Goal: Navigation & Orientation: Find specific page/section

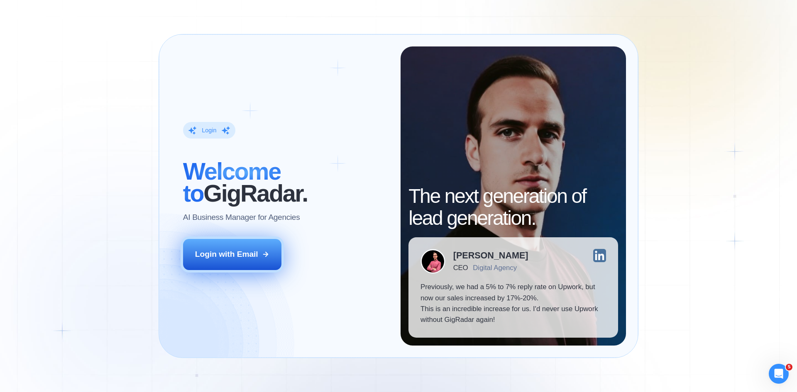
click at [247, 258] on div "Login with Email" at bounding box center [226, 254] width 63 height 11
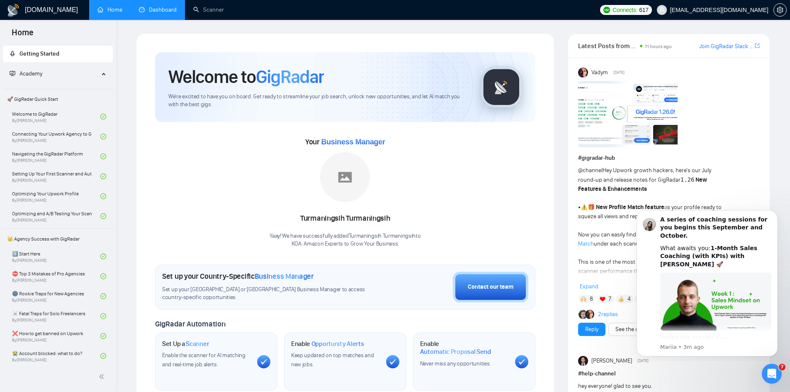
click at [161, 12] on link "Dashboard" at bounding box center [158, 9] width 38 height 7
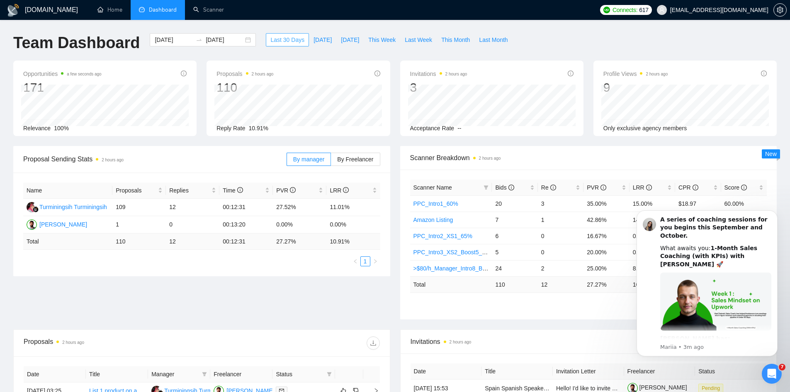
click at [271, 40] on span "Last 30 Days" at bounding box center [288, 39] width 34 height 9
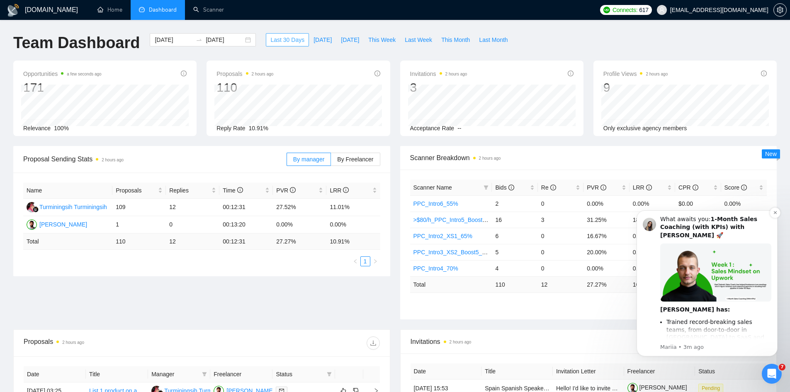
scroll to position [41, 0]
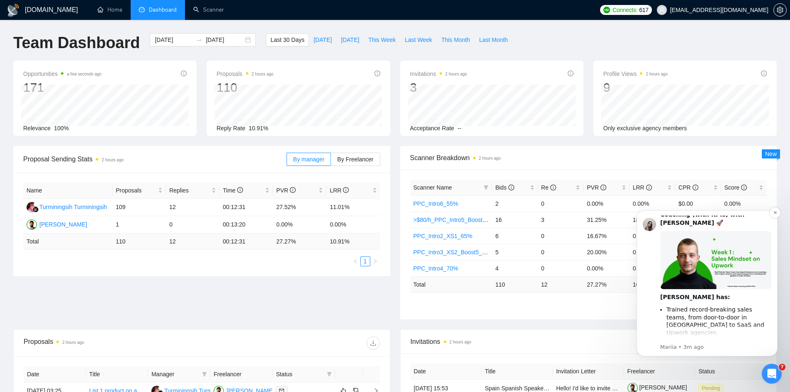
click at [722, 256] on img "Message content" at bounding box center [716, 260] width 111 height 58
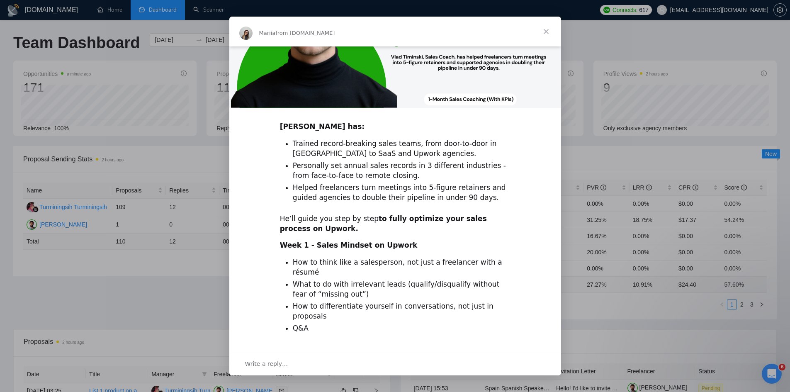
scroll to position [210, 0]
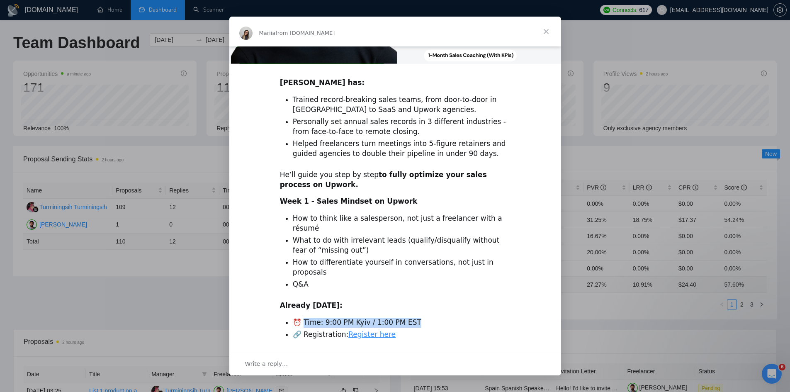
drag, startPoint x: 409, startPoint y: 299, endPoint x: 303, endPoint y: 297, distance: 105.8
click at [303, 318] on li "⏰ Time: 9:00 PM Kyiv / 1:00 PM EST" at bounding box center [402, 323] width 218 height 10
click at [320, 318] on li "⏰ Time: 9:00 PM Kyiv / 1:00 PM EST" at bounding box center [402, 323] width 218 height 10
drag, startPoint x: 361, startPoint y: 299, endPoint x: 302, endPoint y: 300, distance: 58.9
click at [302, 318] on li "⏰ Time: 9:00 PM Kyiv / 1:00 PM EST" at bounding box center [402, 323] width 218 height 10
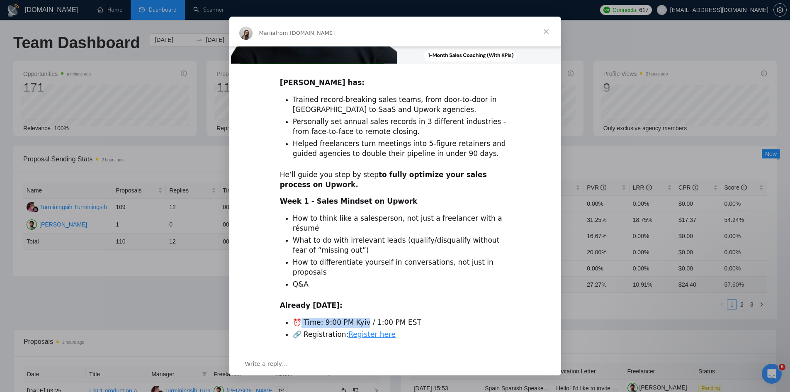
copy li "Time: 9:00 PM Kyiv"
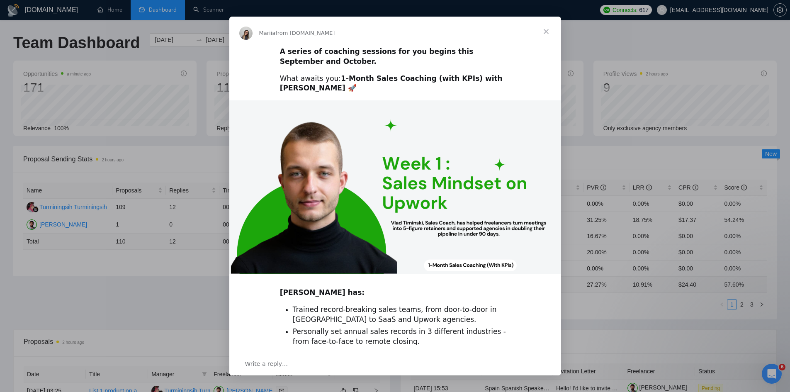
click at [547, 33] on span "Close" at bounding box center [546, 32] width 30 height 30
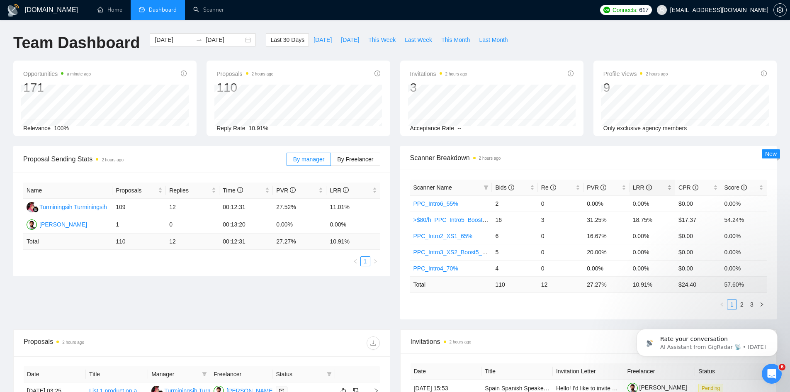
click at [637, 187] on span "LRR" at bounding box center [642, 187] width 19 height 7
click at [639, 188] on span "LRR" at bounding box center [642, 187] width 19 height 7
click at [742, 305] on link "2" at bounding box center [742, 304] width 9 height 9
